Goal: Task Accomplishment & Management: Use online tool/utility

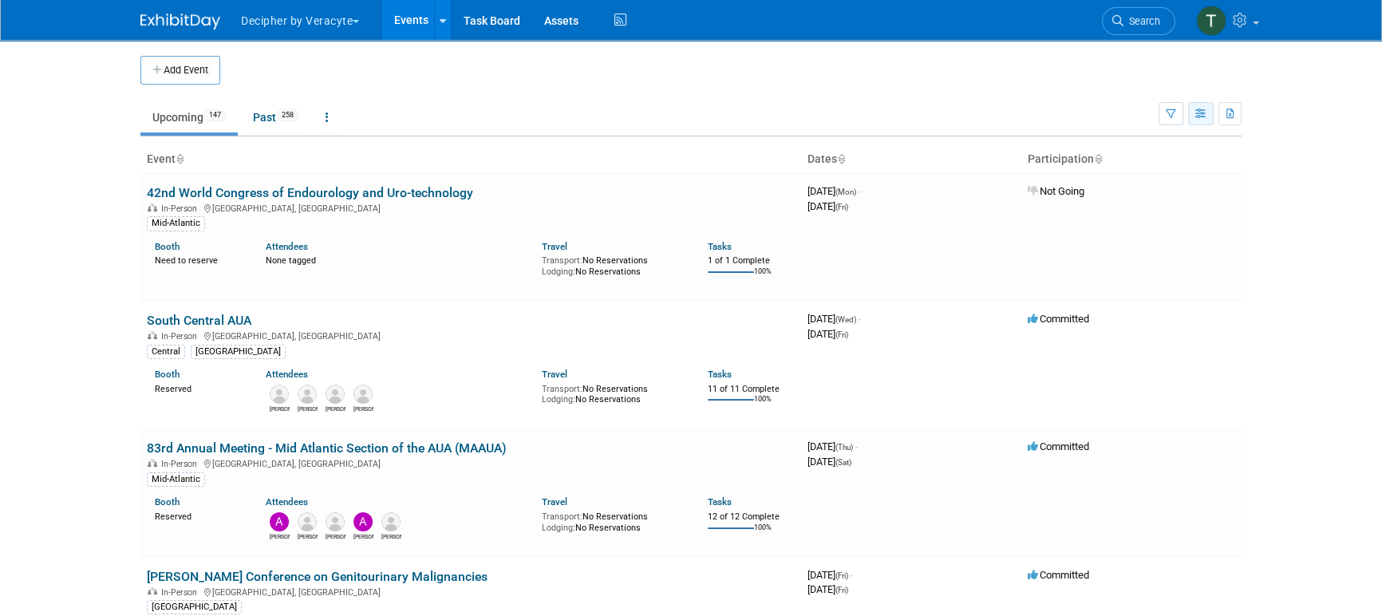
click at [1203, 110] on icon "button" at bounding box center [1201, 114] width 12 height 10
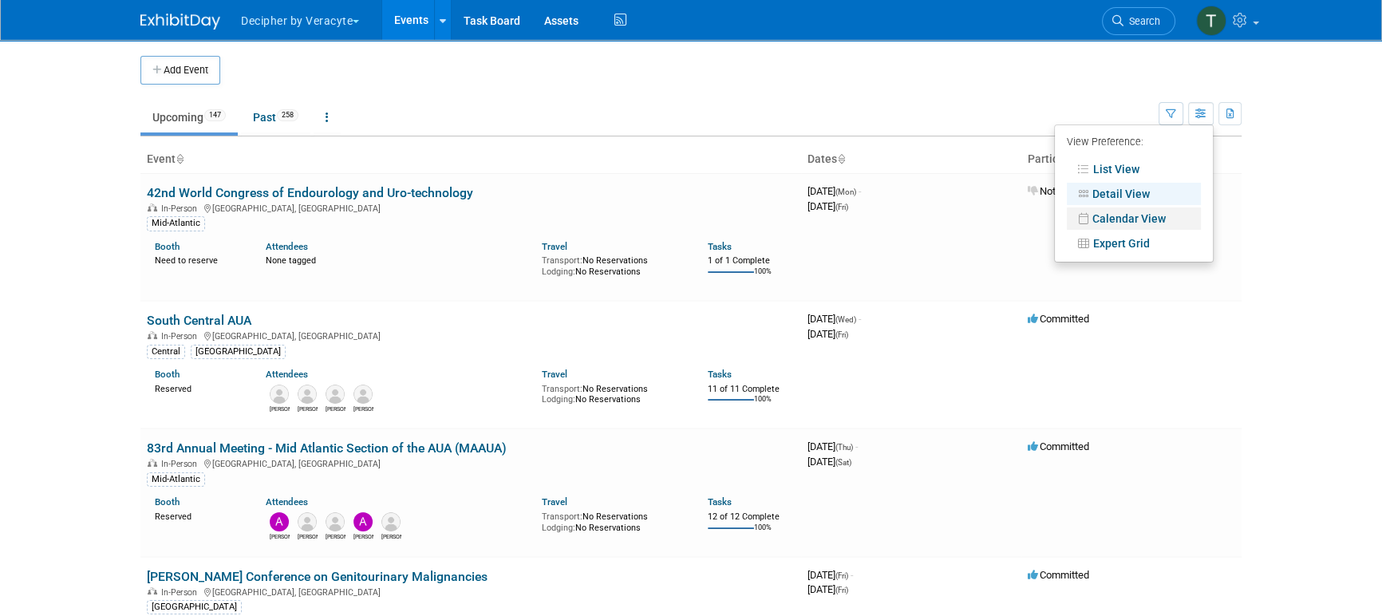
click at [1130, 211] on link "Calendar View" at bounding box center [1134, 218] width 134 height 22
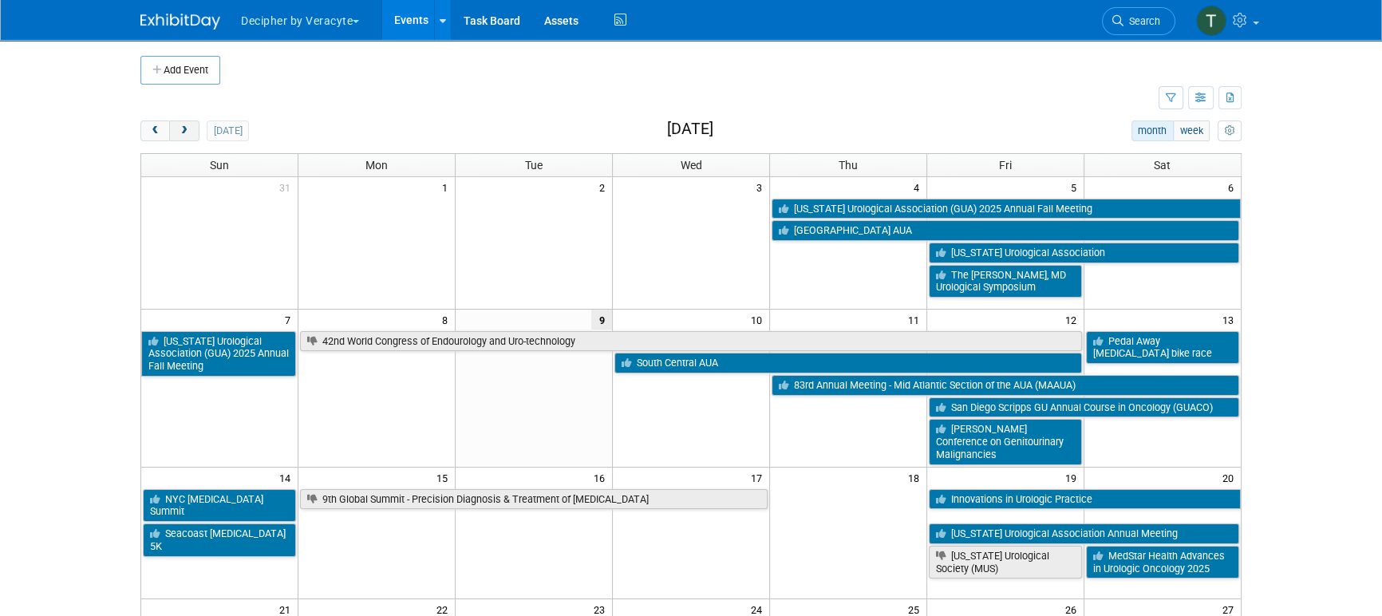
click at [193, 124] on button "next" at bounding box center [184, 130] width 30 height 21
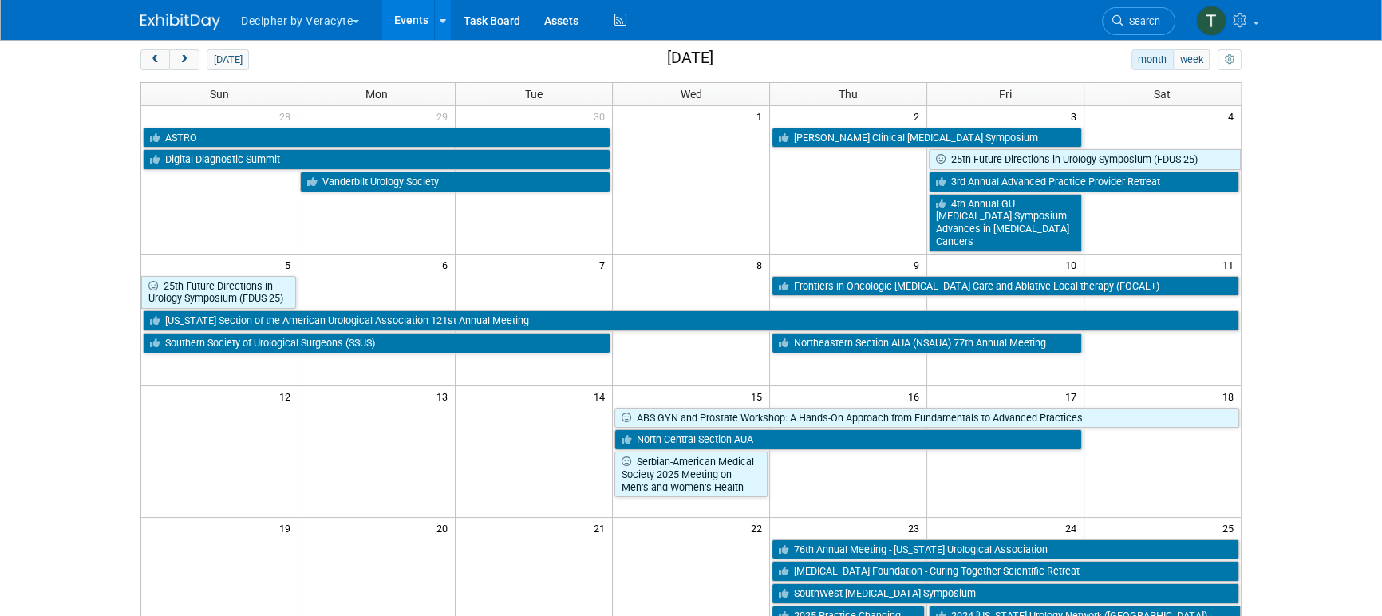
scroll to position [77, 0]
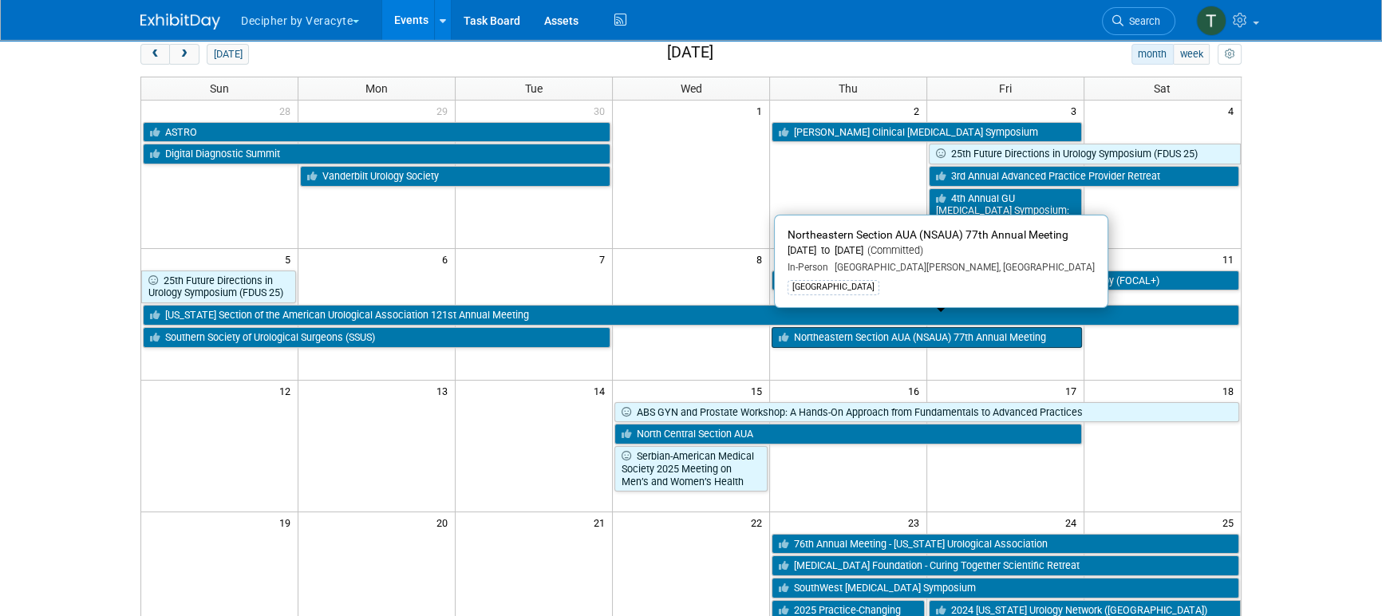
click at [905, 327] on link "Northeastern Section AUA (NSAUA) 77th Annual Meeting" at bounding box center [926, 337] width 310 height 21
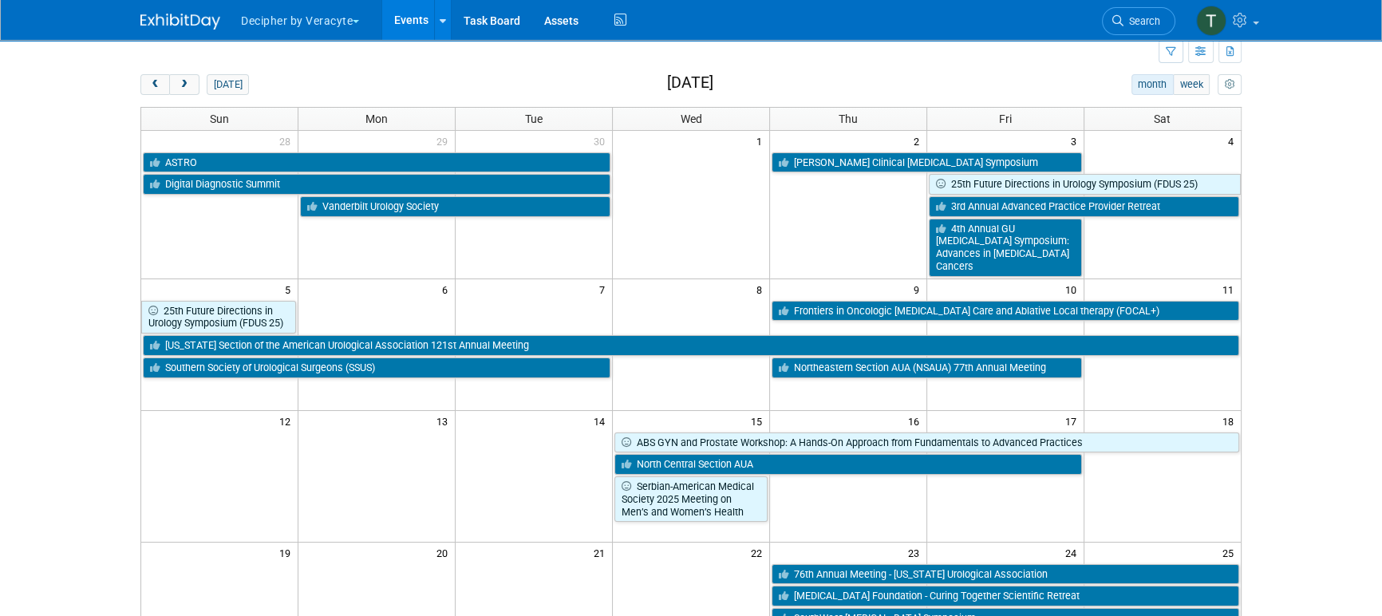
scroll to position [43, 0]
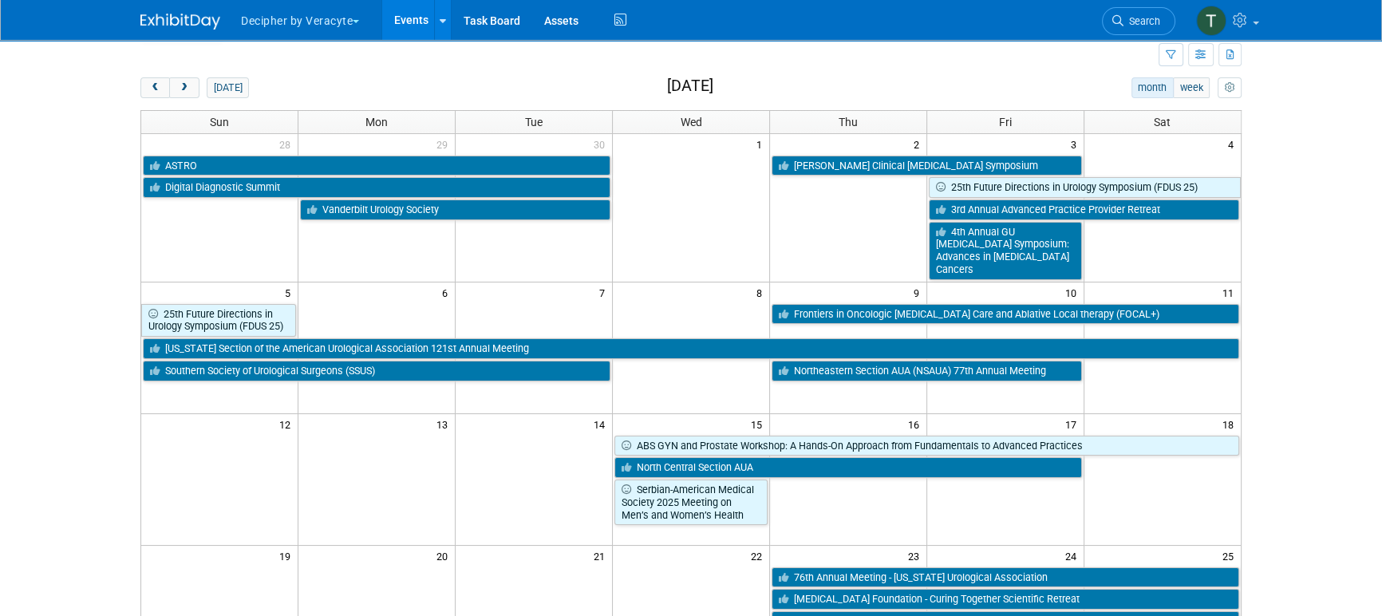
click at [1282, 448] on body "Decipher by Veracyte Explore: My Workspaces 2 Go to Workspace: Corporate Events…" at bounding box center [691, 265] width 1382 height 616
click at [1200, 53] on icon "button" at bounding box center [1201, 55] width 12 height 10
click at [1202, 50] on icon "button" at bounding box center [1201, 55] width 12 height 10
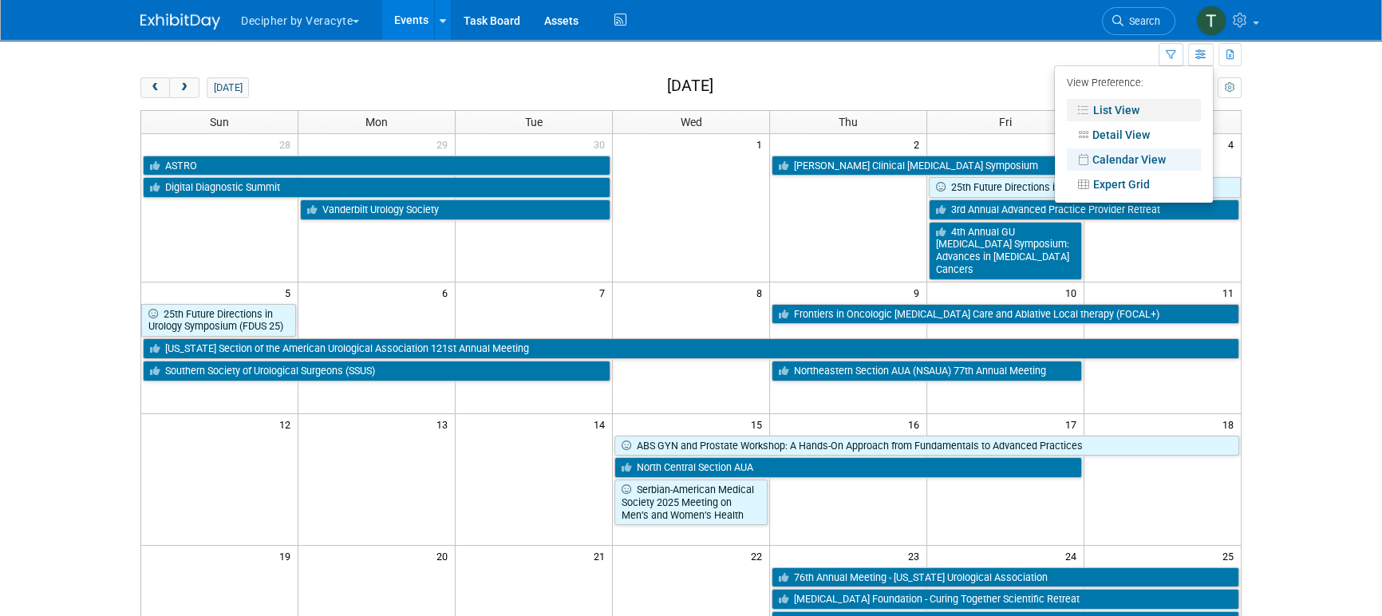
click at [1160, 101] on link "List View" at bounding box center [1134, 110] width 134 height 22
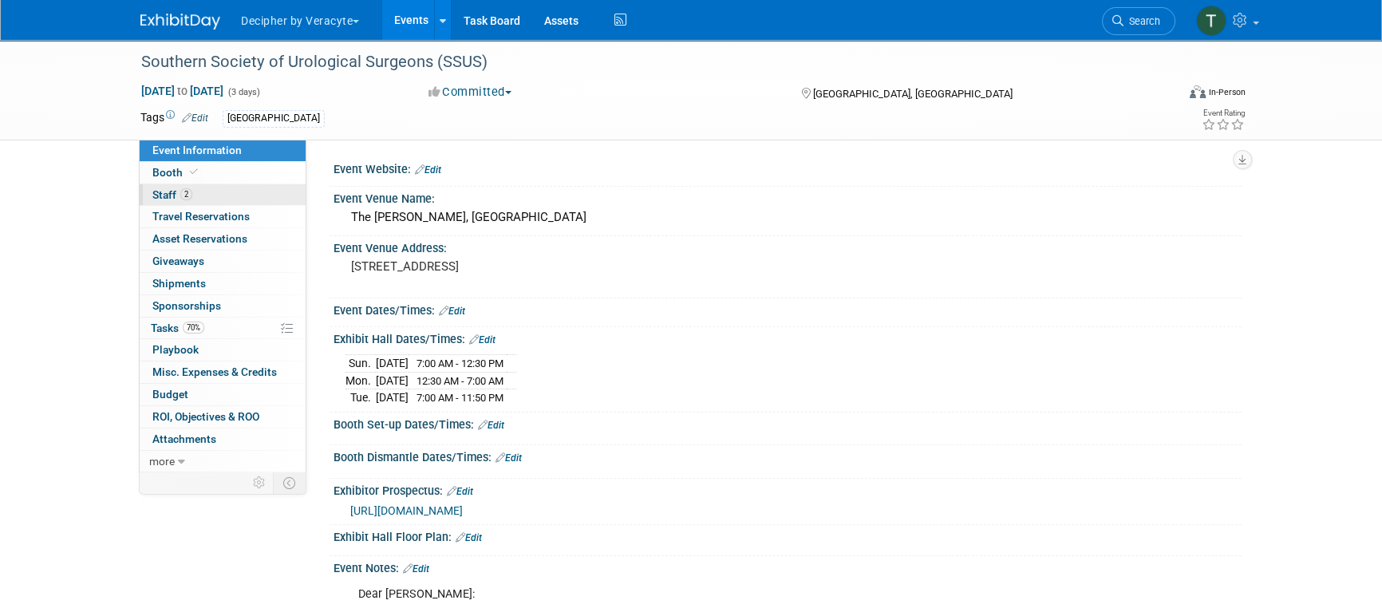
click at [208, 191] on link "2 Staff 2" at bounding box center [223, 195] width 166 height 22
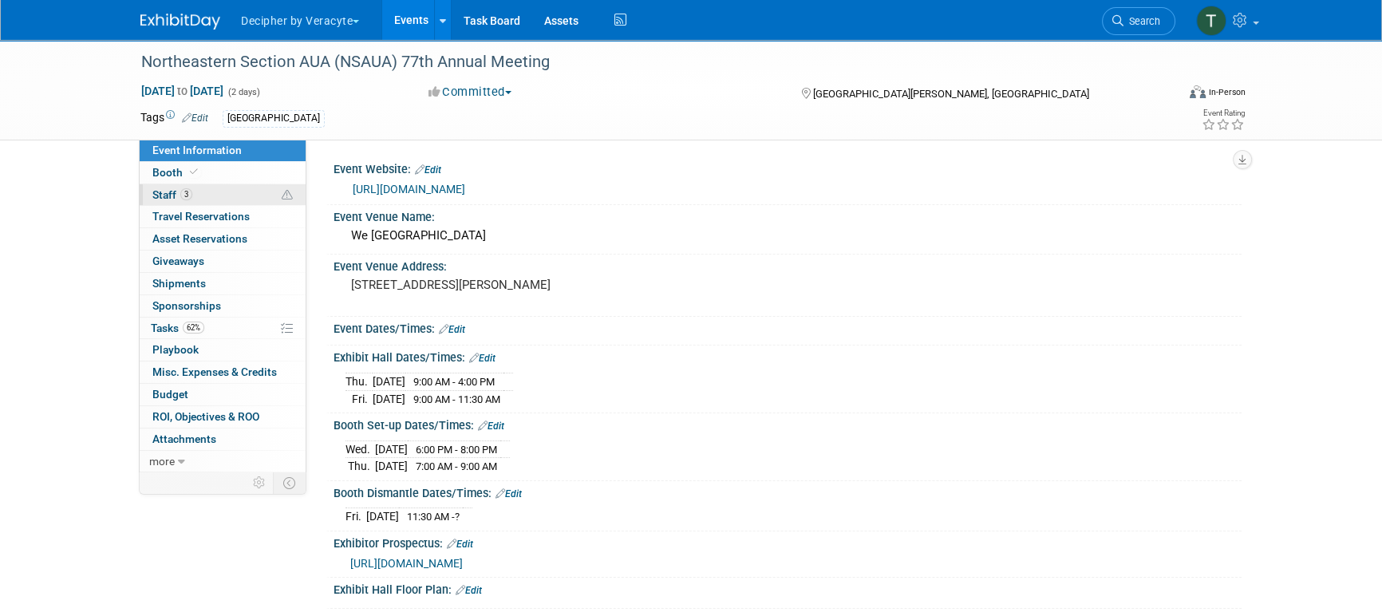
click at [231, 192] on link "3 Staff 3" at bounding box center [223, 195] width 166 height 22
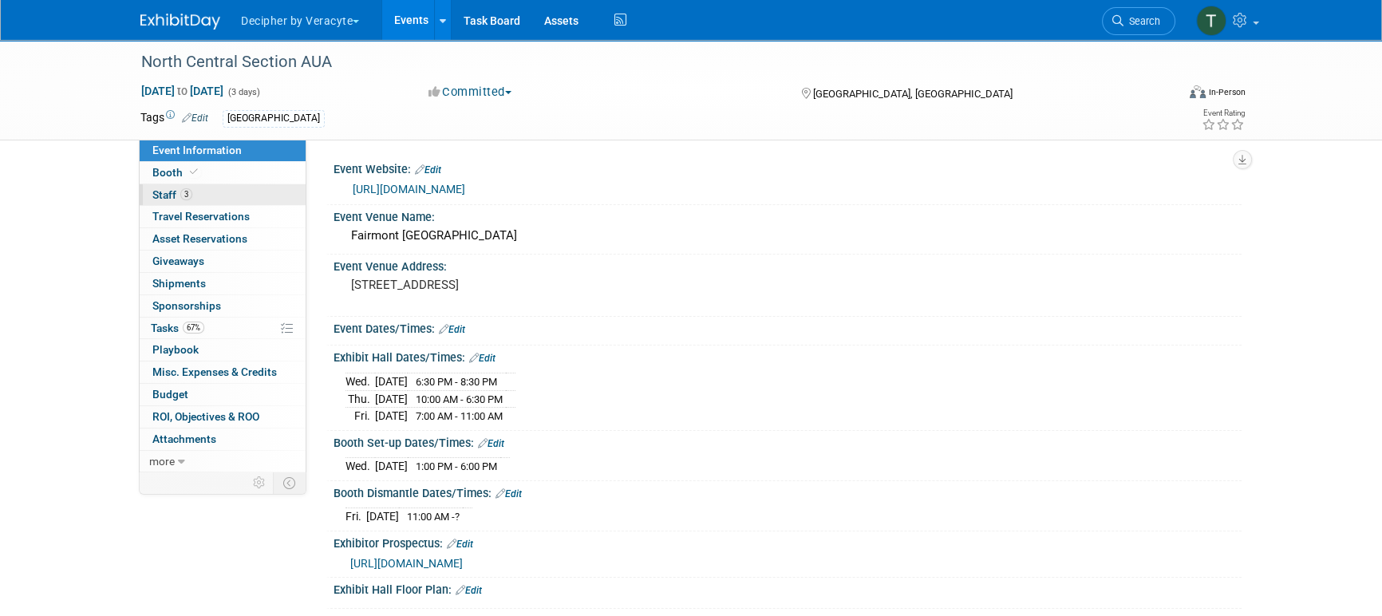
click at [252, 198] on link "3 Staff 3" at bounding box center [223, 195] width 166 height 22
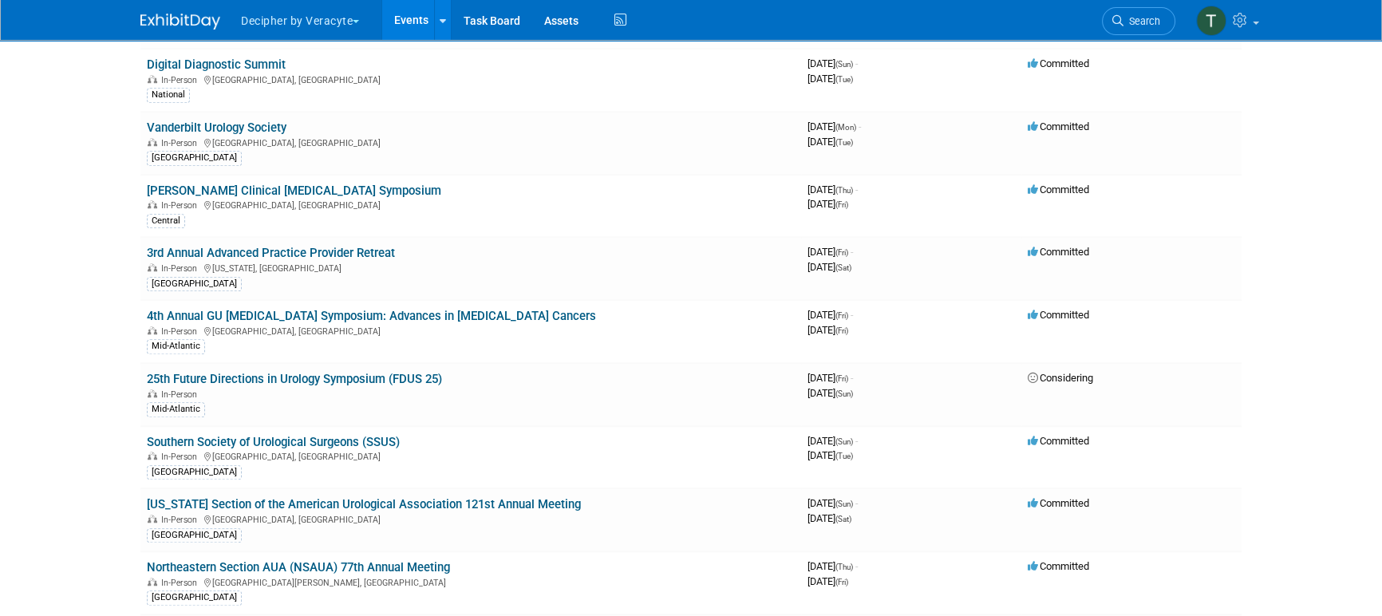
scroll to position [4609, 0]
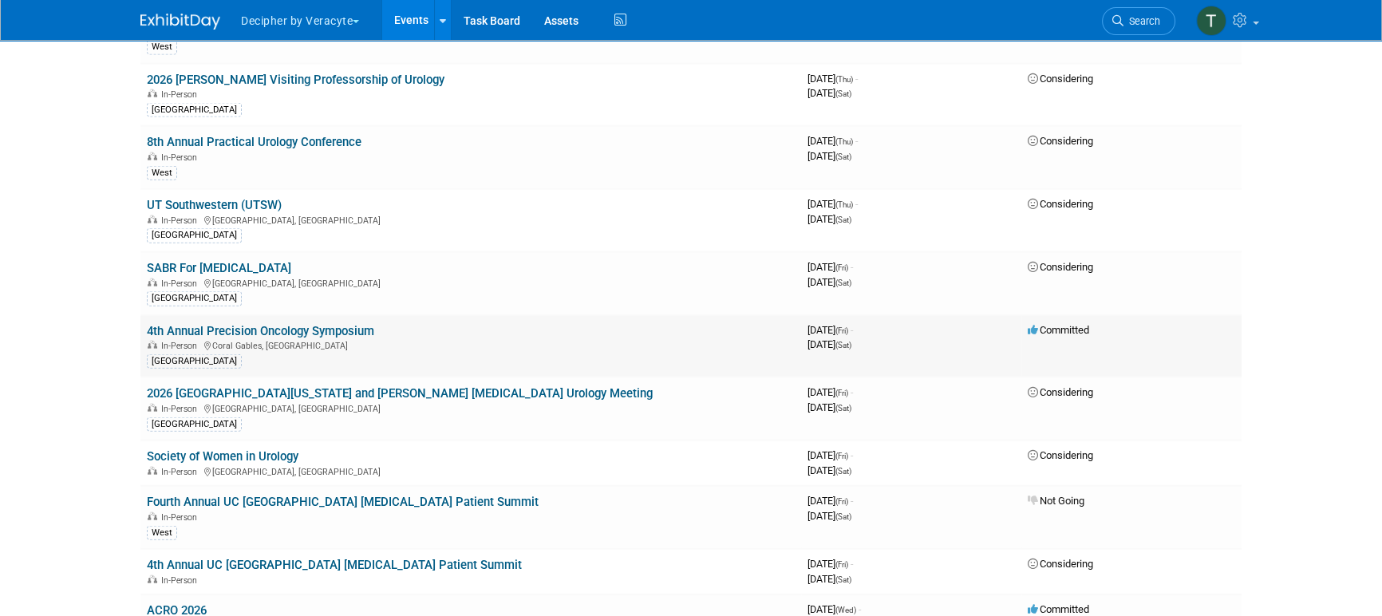
click at [313, 324] on link "4th Annual Precision Oncology Symposium" at bounding box center [260, 331] width 227 height 14
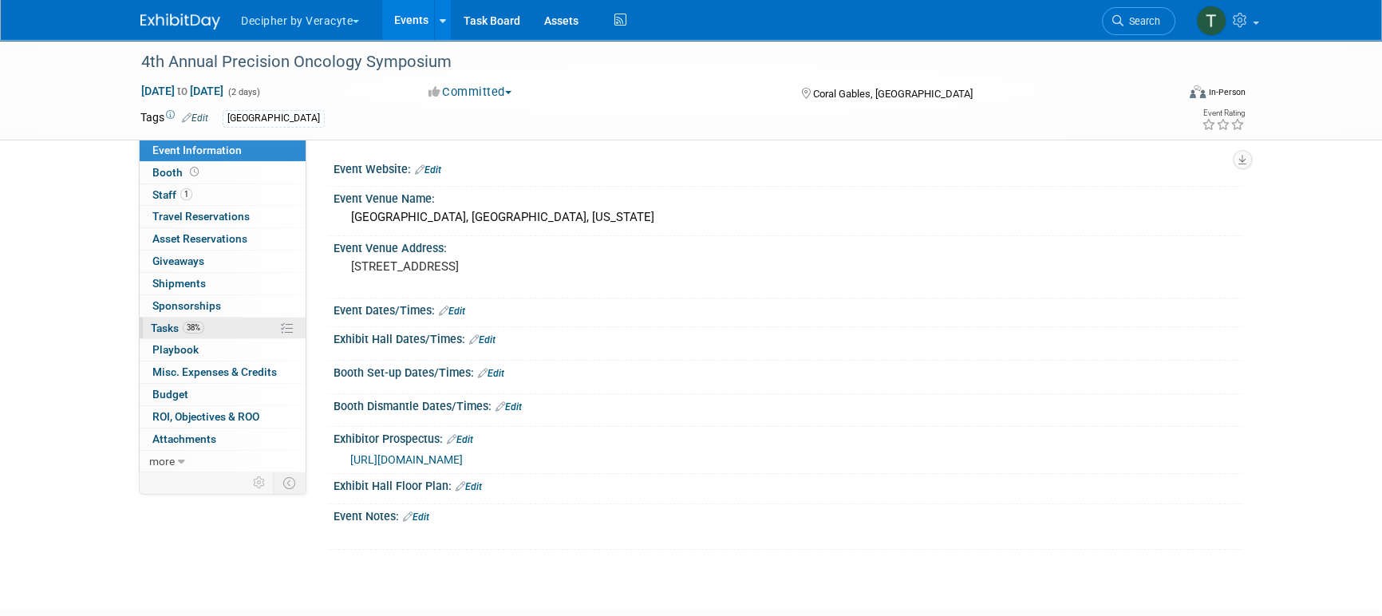
click at [244, 325] on link "38% Tasks 38%" at bounding box center [223, 329] width 166 height 22
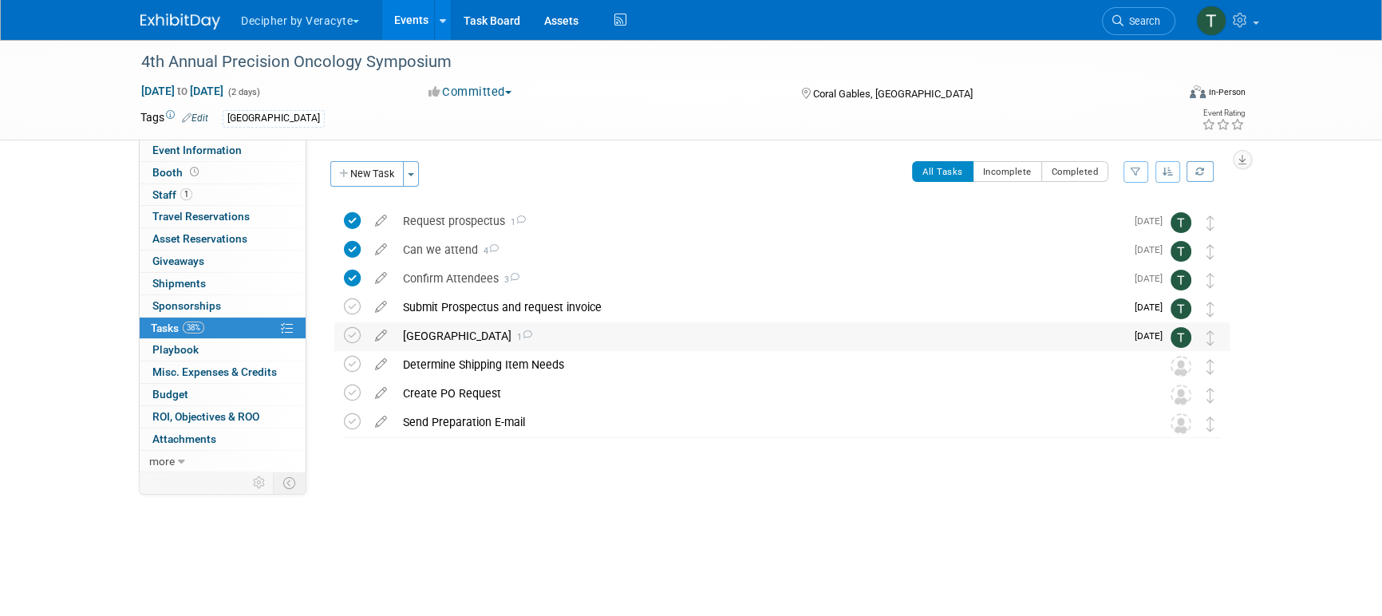
click at [487, 337] on div "[GEOGRAPHIC_DATA] 1" at bounding box center [760, 335] width 730 height 27
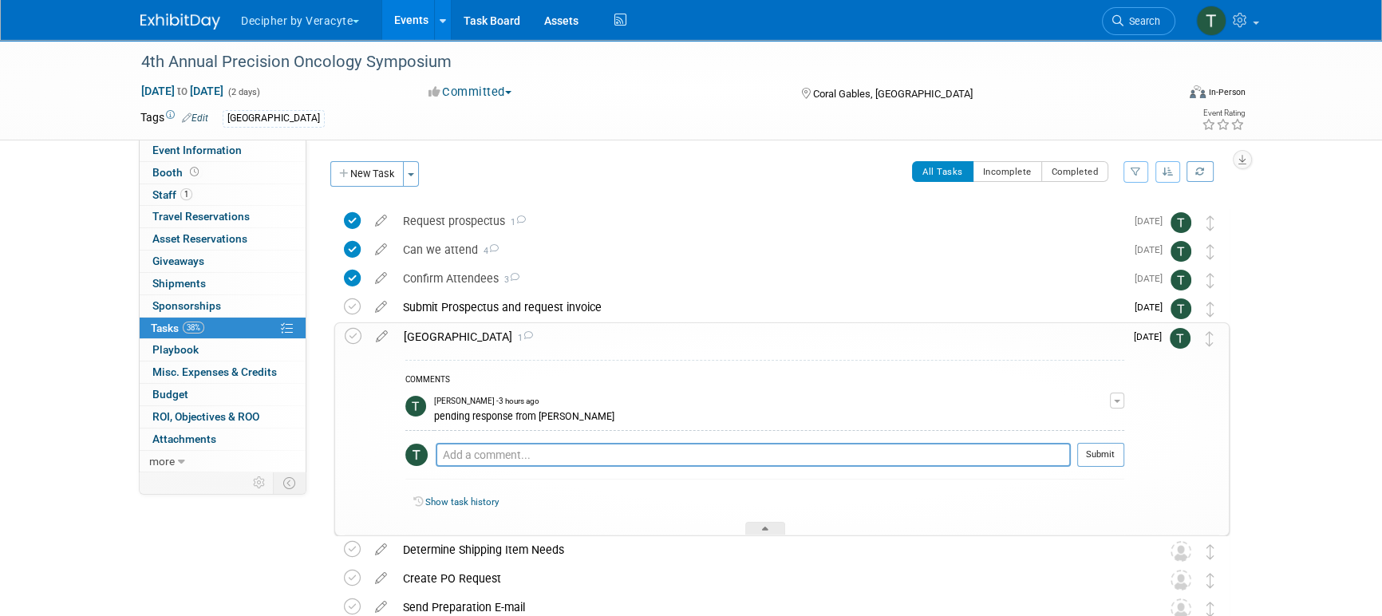
click at [487, 337] on div "[GEOGRAPHIC_DATA] 1" at bounding box center [760, 336] width 728 height 27
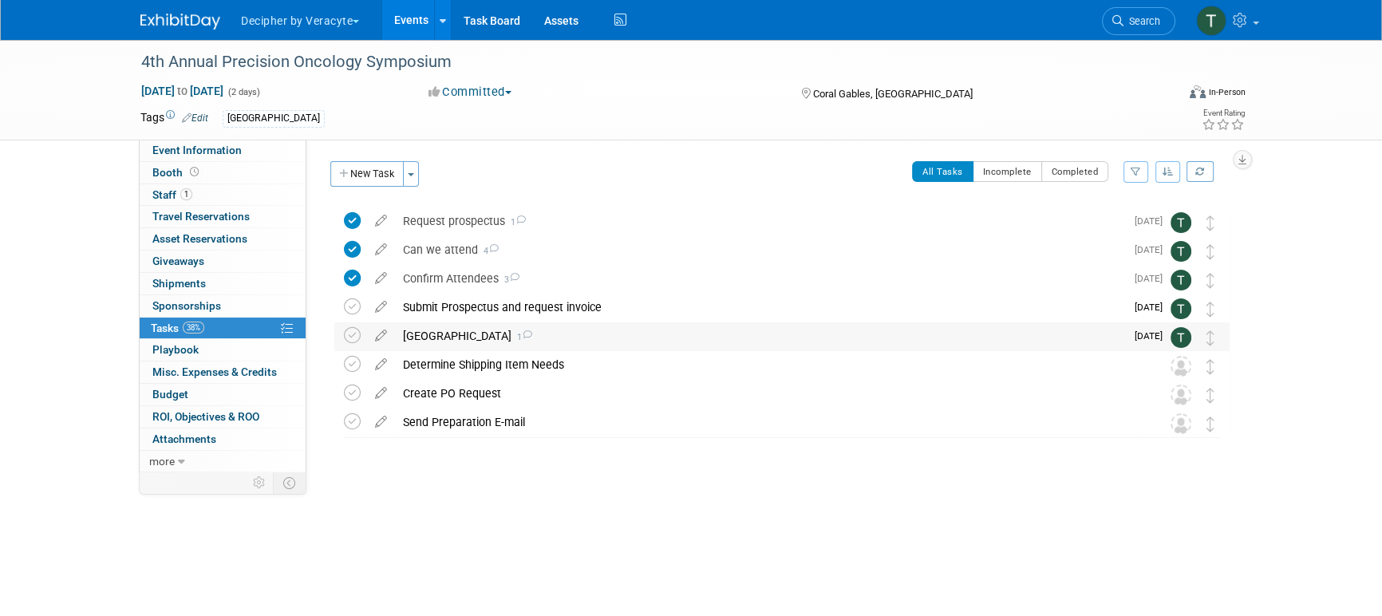
click at [471, 340] on div "[GEOGRAPHIC_DATA] 1" at bounding box center [760, 335] width 730 height 27
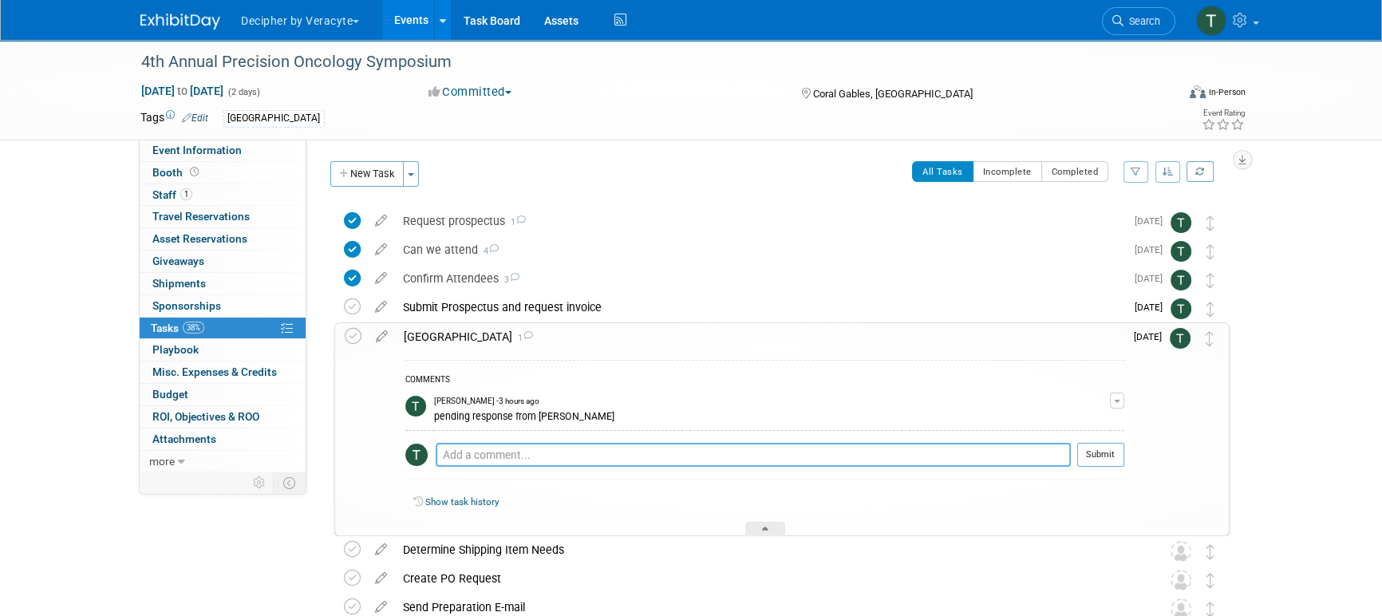
click at [503, 463] on textarea at bounding box center [753, 455] width 635 height 24
type textarea "no room needed per [PERSON_NAME]"
click at [1115, 452] on button "Submit" at bounding box center [1100, 455] width 47 height 24
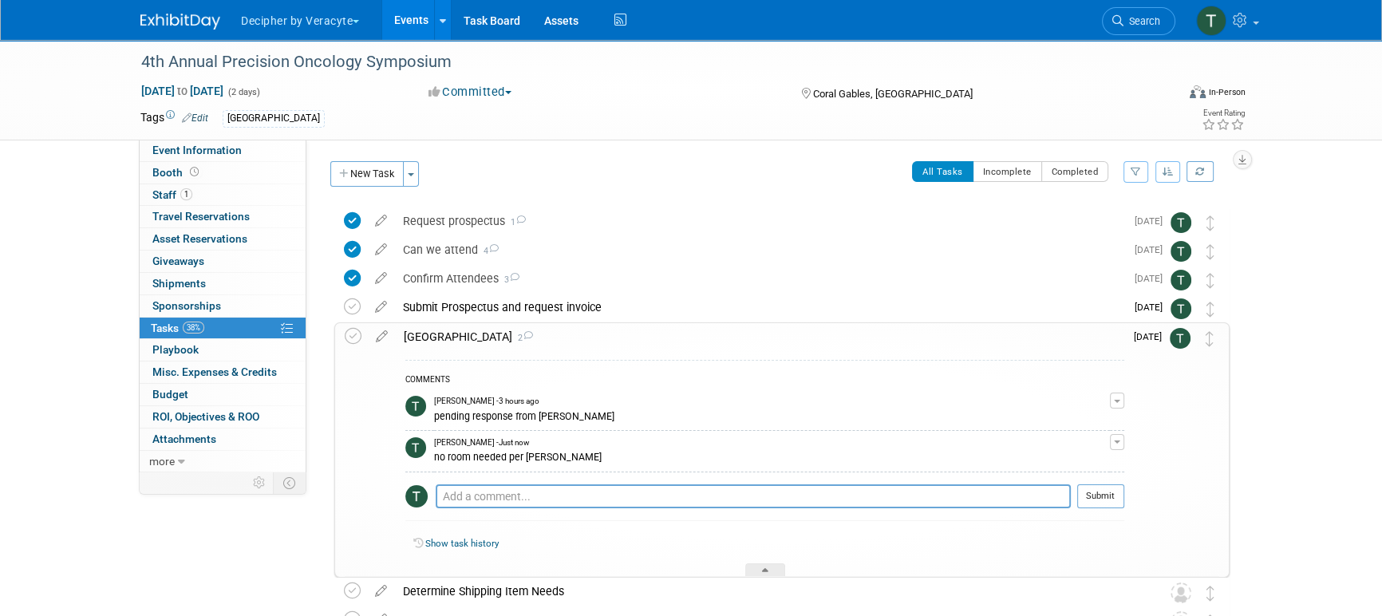
click at [352, 345] on td at bounding box center [356, 449] width 23 height 253
click at [352, 344] on icon at bounding box center [353, 336] width 17 height 17
drag, startPoint x: 1200, startPoint y: 339, endPoint x: 1200, endPoint y: 318, distance: 21.5
click at [1200, 318] on div "4th Annual Precision Oncology Symposium Coral Gables, [GEOGRAPHIC_DATA] [DATE] …" at bounding box center [777, 435] width 903 height 457
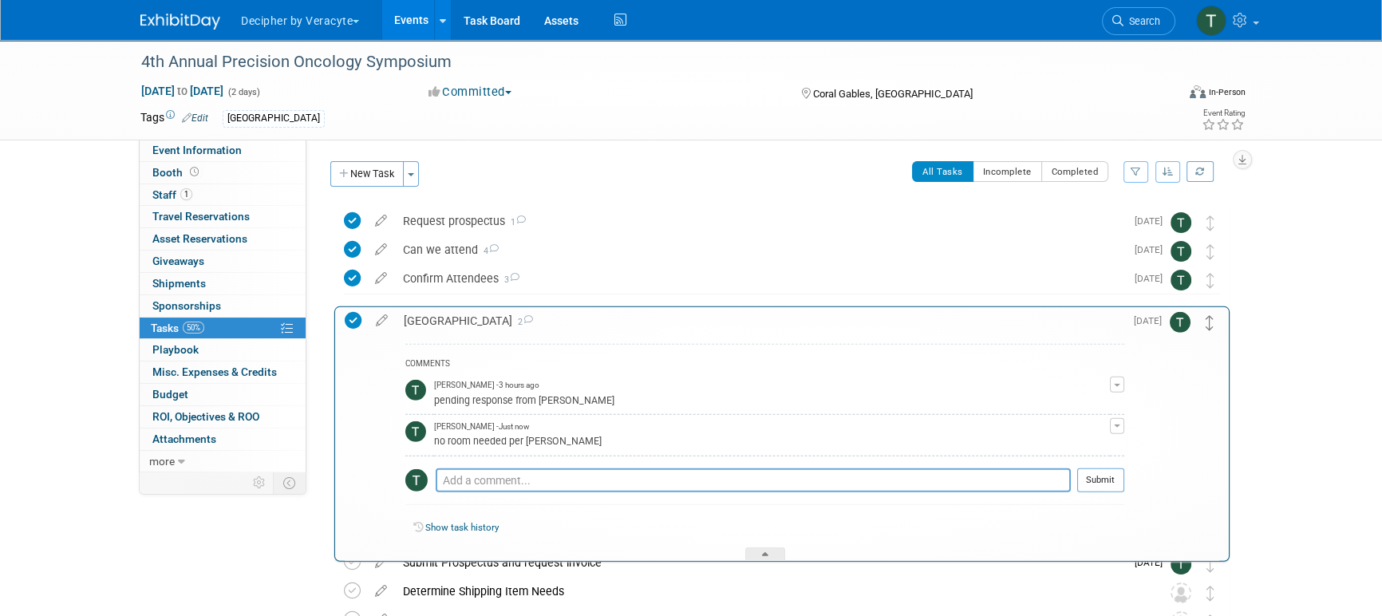
drag, startPoint x: 1211, startPoint y: 334, endPoint x: 1210, endPoint y: 317, distance: 17.6
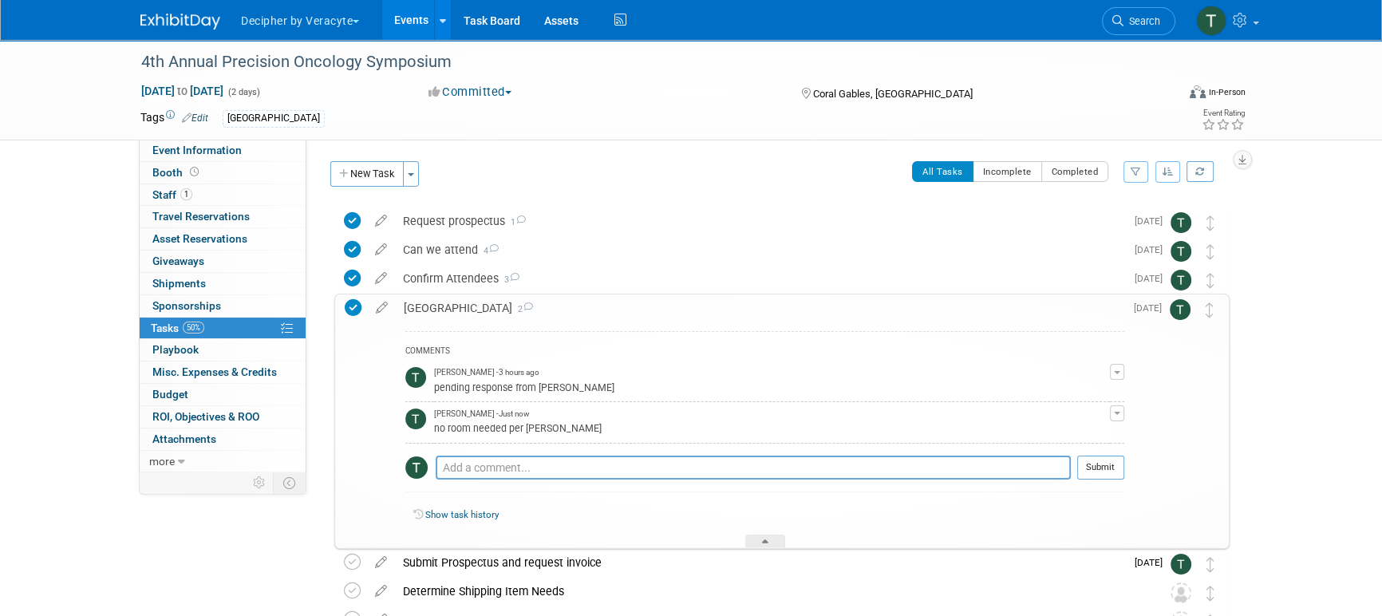
click at [1016, 302] on div "[GEOGRAPHIC_DATA] 2" at bounding box center [760, 307] width 728 height 27
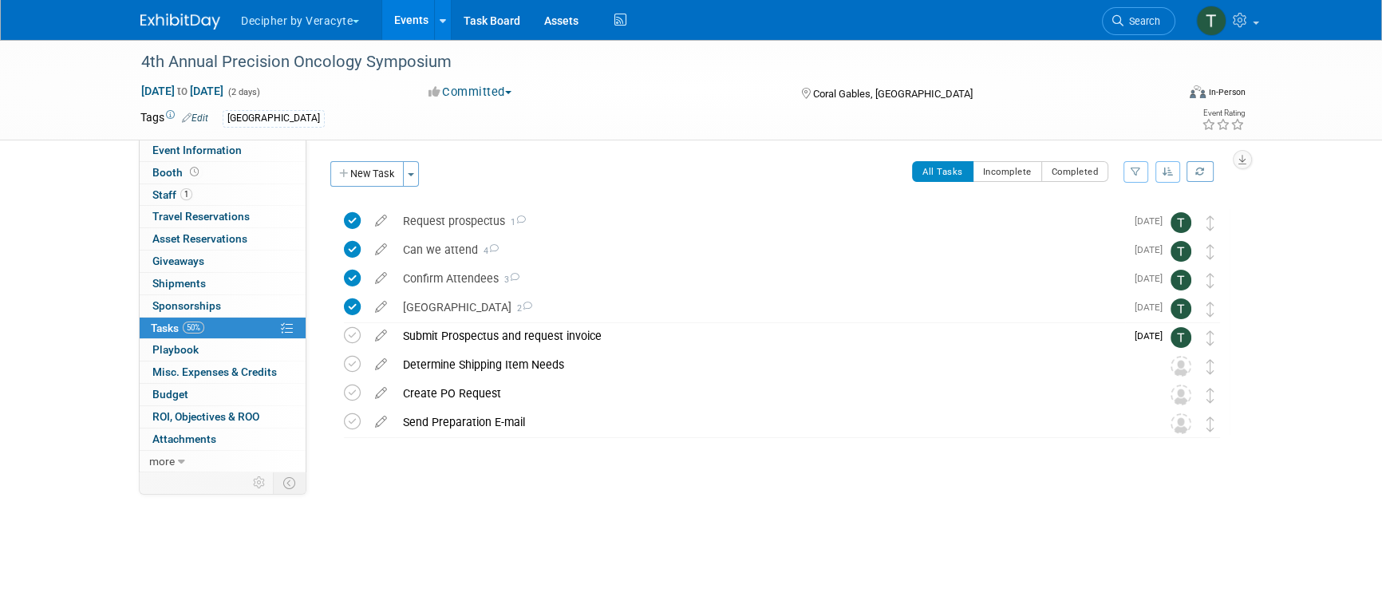
click at [416, 14] on link "Events" at bounding box center [411, 20] width 58 height 40
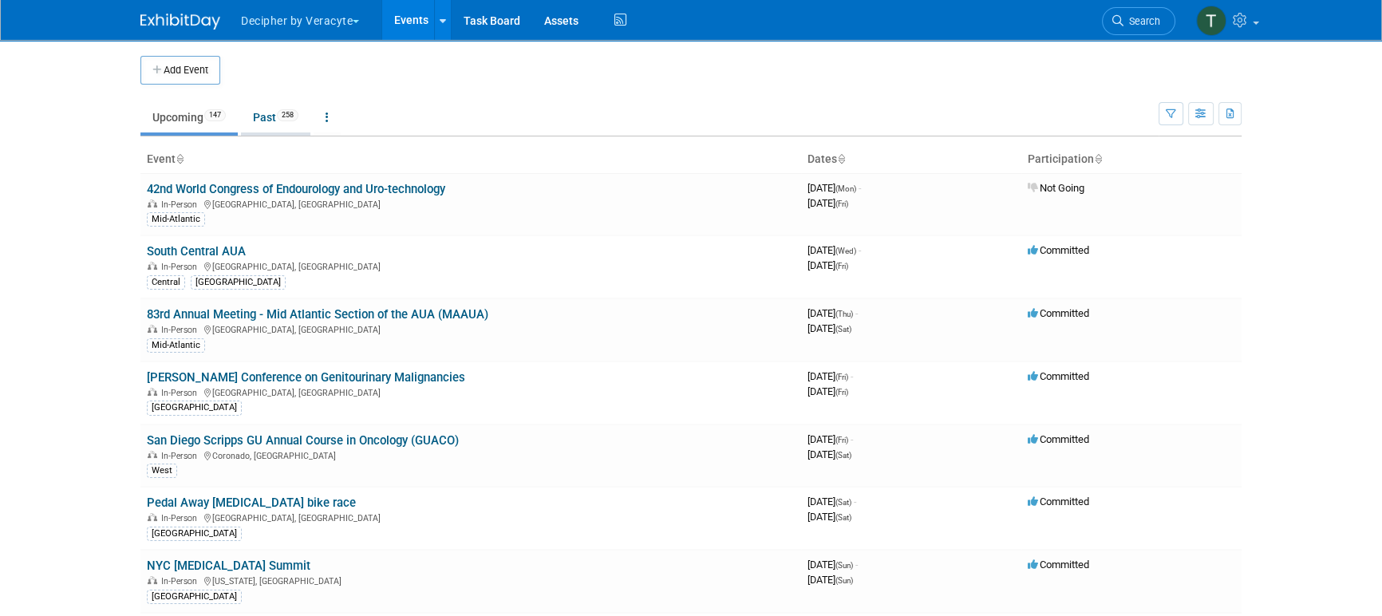
click at [276, 103] on link "Past 258" at bounding box center [275, 117] width 69 height 30
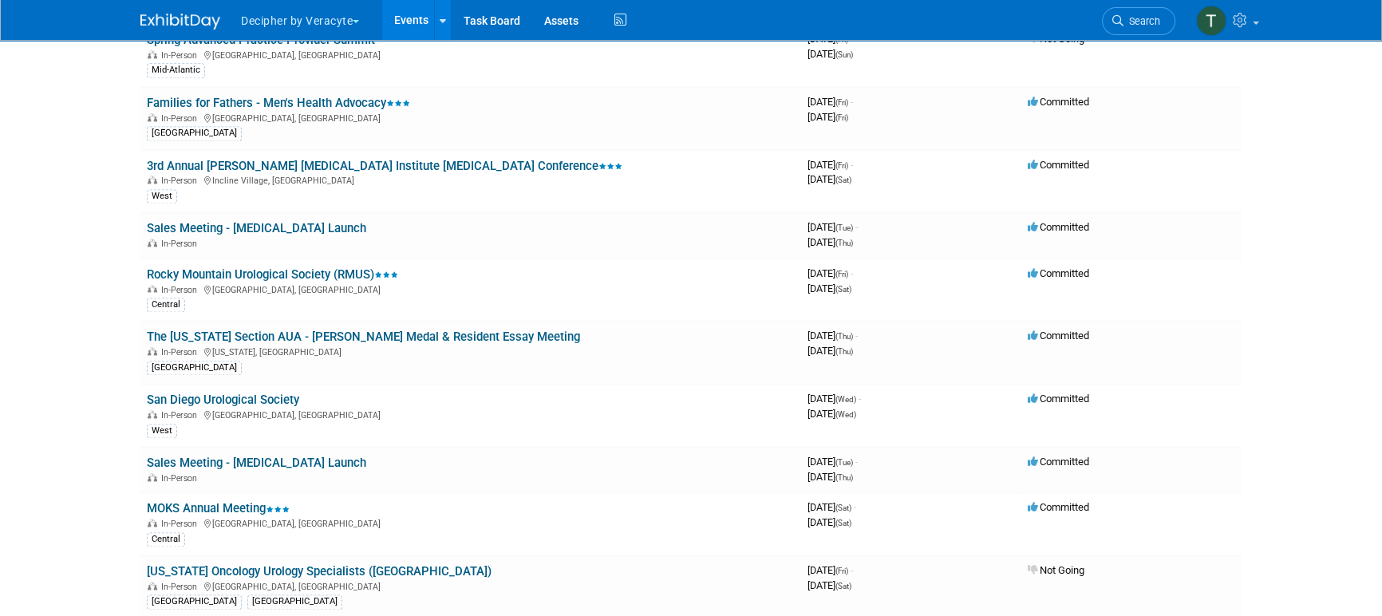
scroll to position [2297, 0]
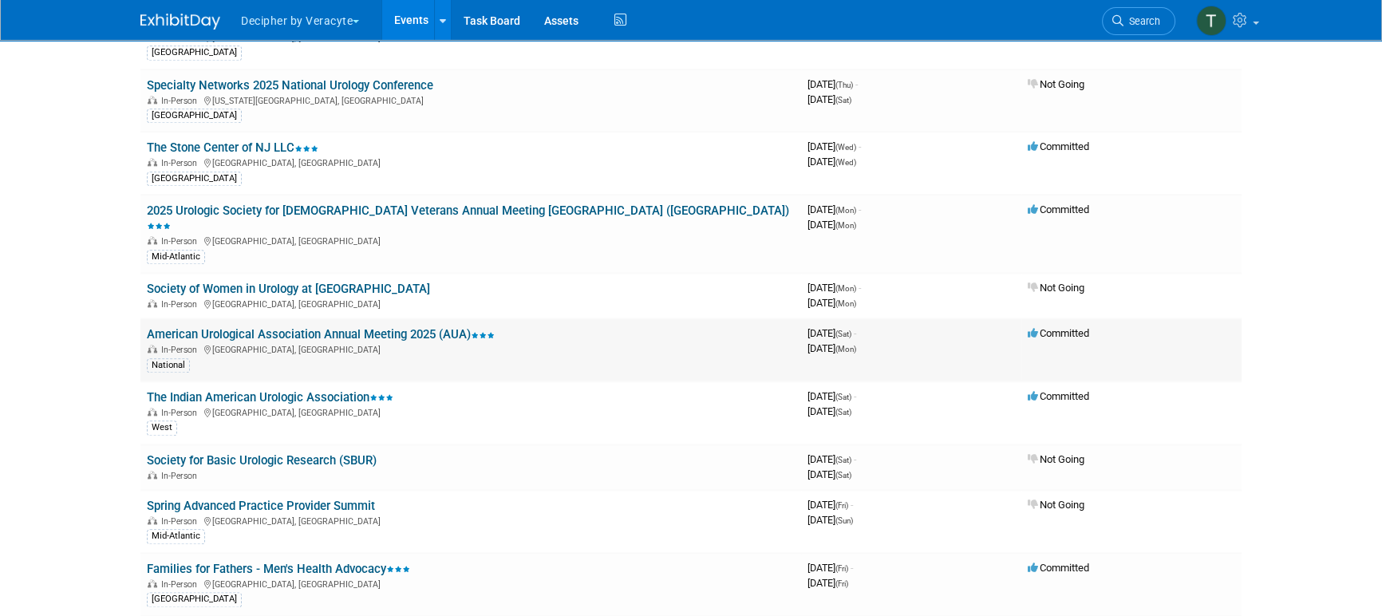
click at [373, 327] on link "American Urological Association Annual Meeting 2025 (AUA)" at bounding box center [321, 334] width 348 height 14
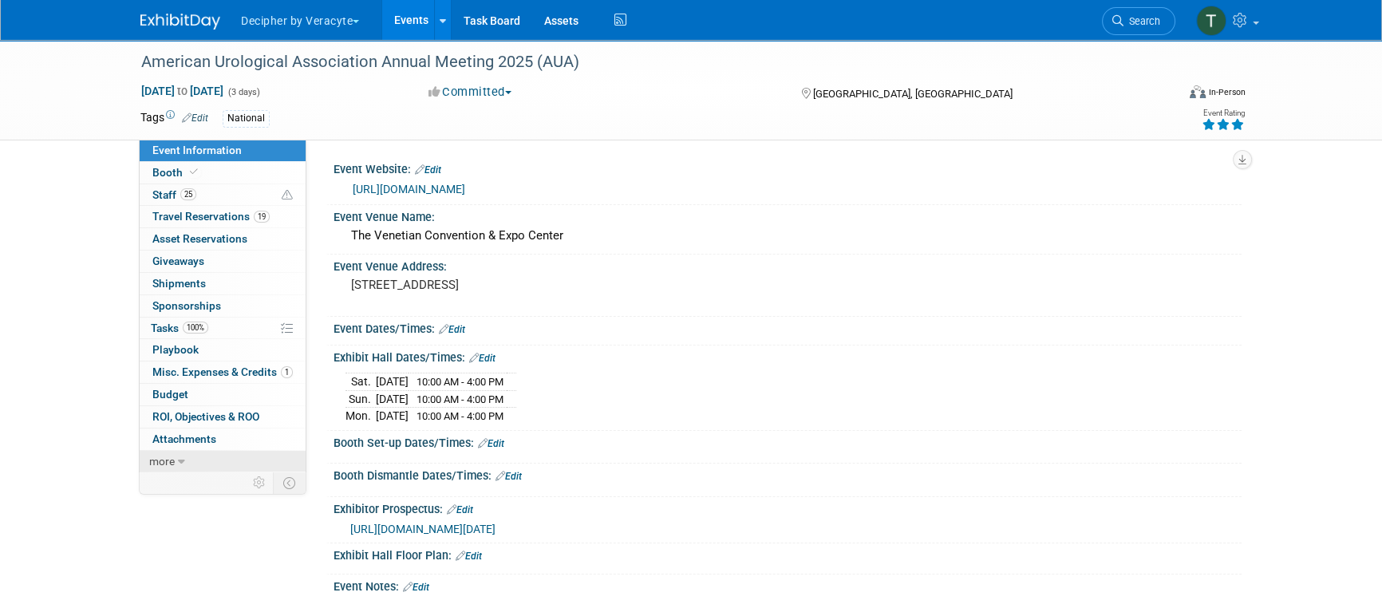
click at [181, 464] on icon at bounding box center [181, 461] width 7 height 11
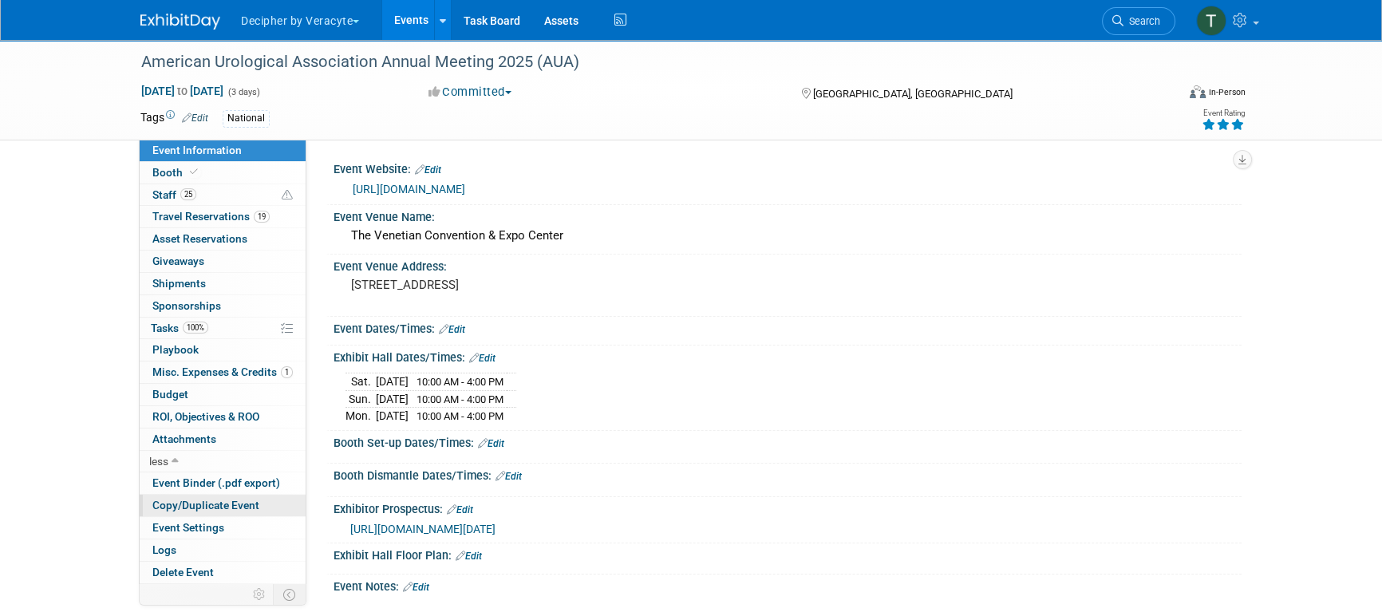
click at [219, 503] on span "Copy/Duplicate Event" at bounding box center [205, 505] width 107 height 13
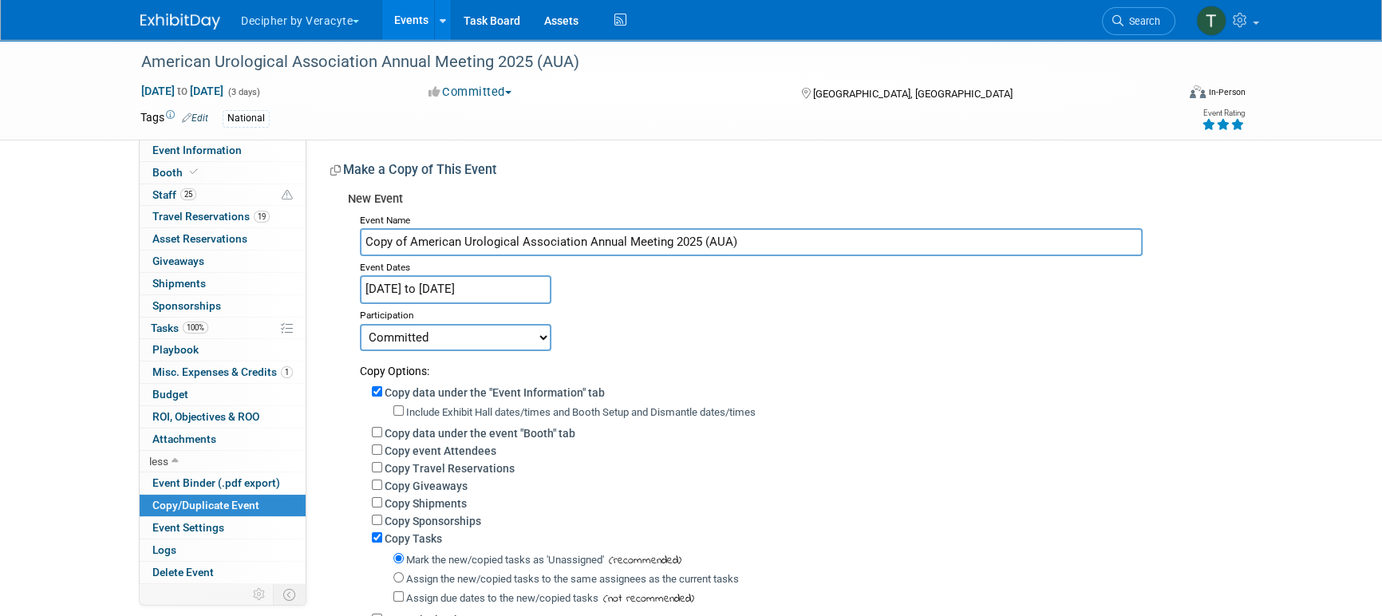
drag, startPoint x: 409, startPoint y: 242, endPoint x: 320, endPoint y: 240, distance: 89.4
click at [319, 241] on div "Event Website: Edit [URL][DOMAIN_NAME] Event Venue Name: The [GEOGRAPHIC_DATA] …" at bounding box center [773, 432] width 935 height 584
click at [654, 246] on input "American Urological Association Annual Meeting 2025 (AUA)" at bounding box center [751, 242] width 783 height 28
type input "American Urological Association Annual Meeting 2026 (AUA)"
click at [508, 281] on input "[DATE] to [DATE]" at bounding box center [455, 289] width 191 height 28
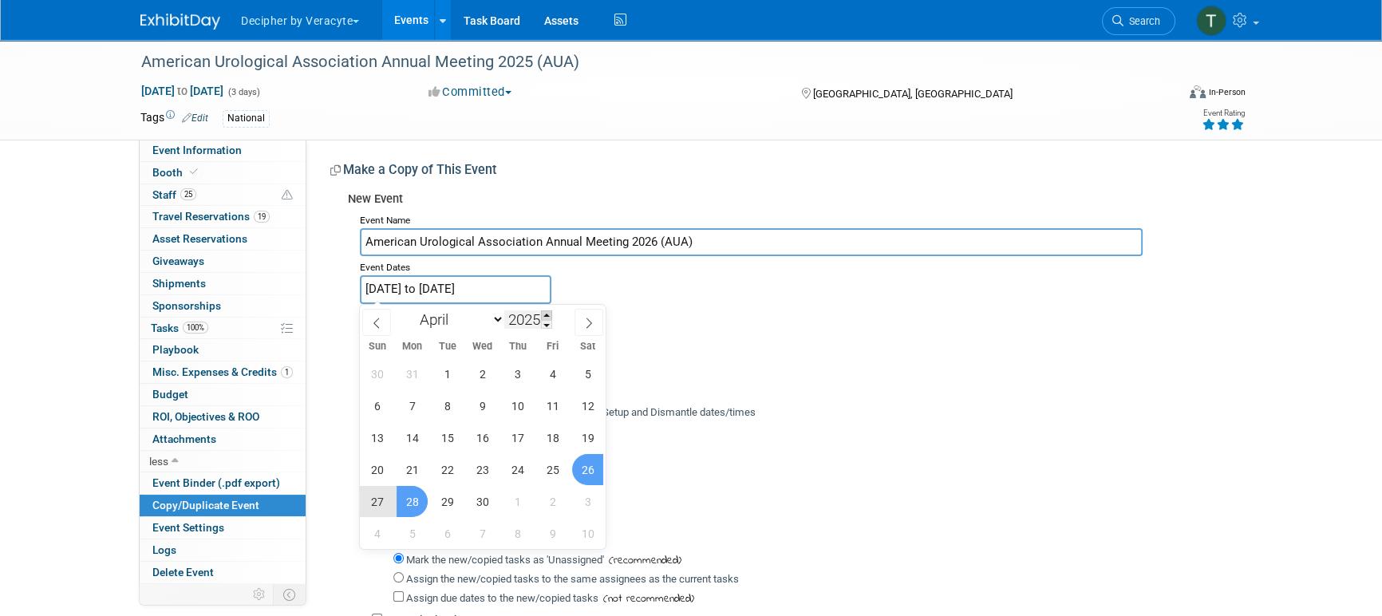
click at [546, 314] on span at bounding box center [546, 315] width 11 height 10
type input "2026"
click at [489, 433] on span "15" at bounding box center [482, 437] width 31 height 31
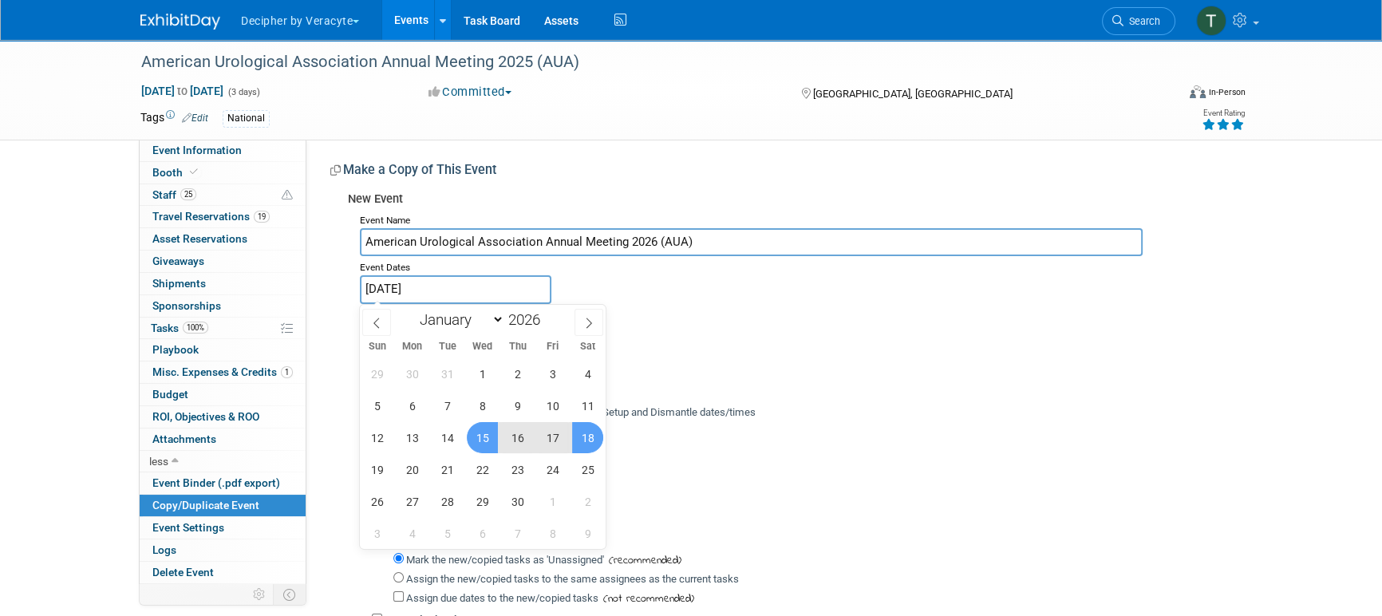
click at [581, 435] on span "18" at bounding box center [587, 437] width 31 height 31
type input "[DATE] to [DATE]"
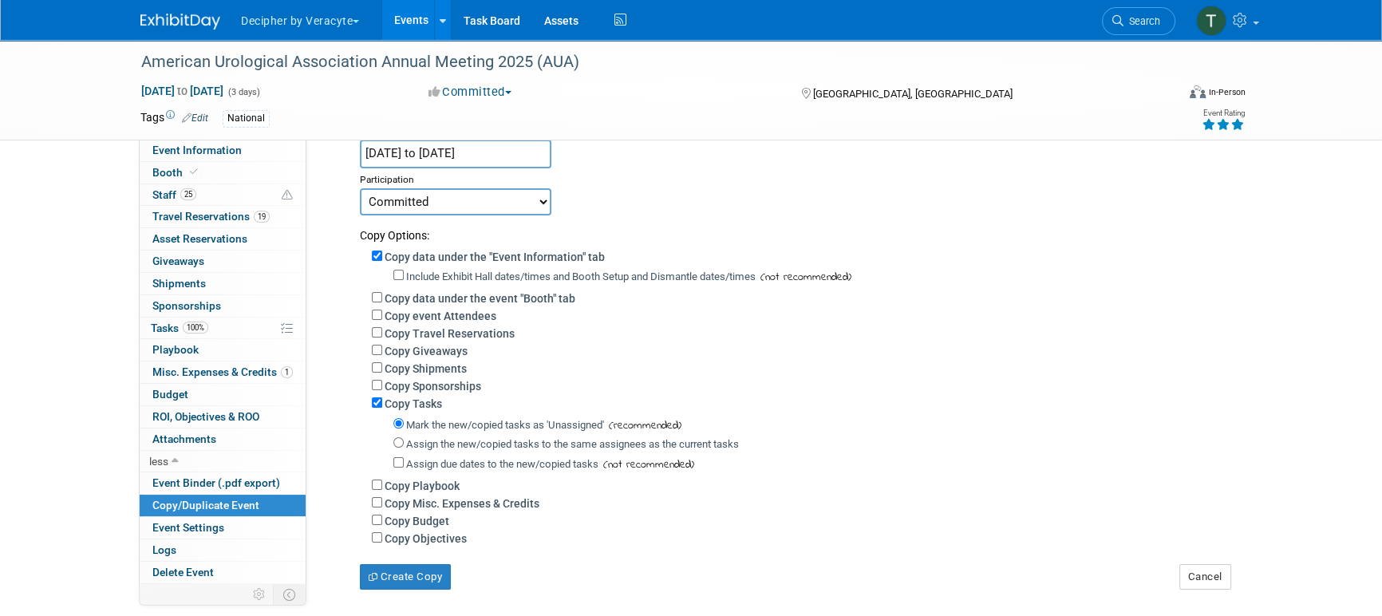
scroll to position [284, 0]
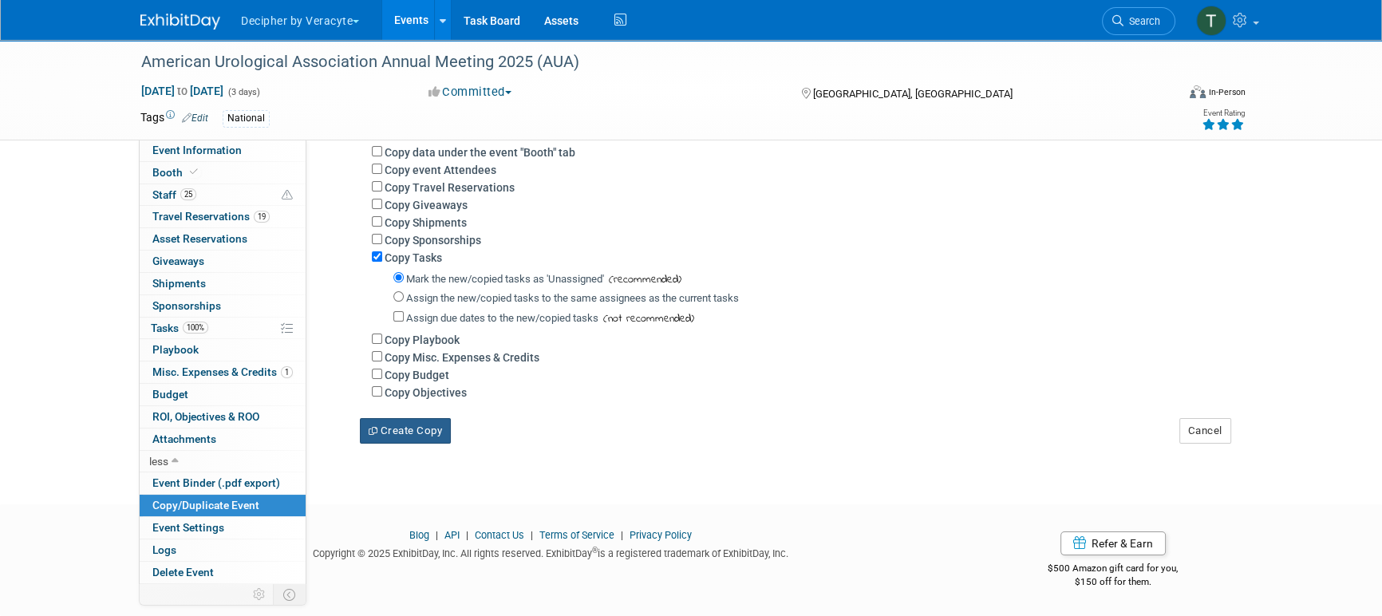
click at [420, 432] on button "Create Copy" at bounding box center [405, 431] width 91 height 26
